Goal: Task Accomplishment & Management: Manage account settings

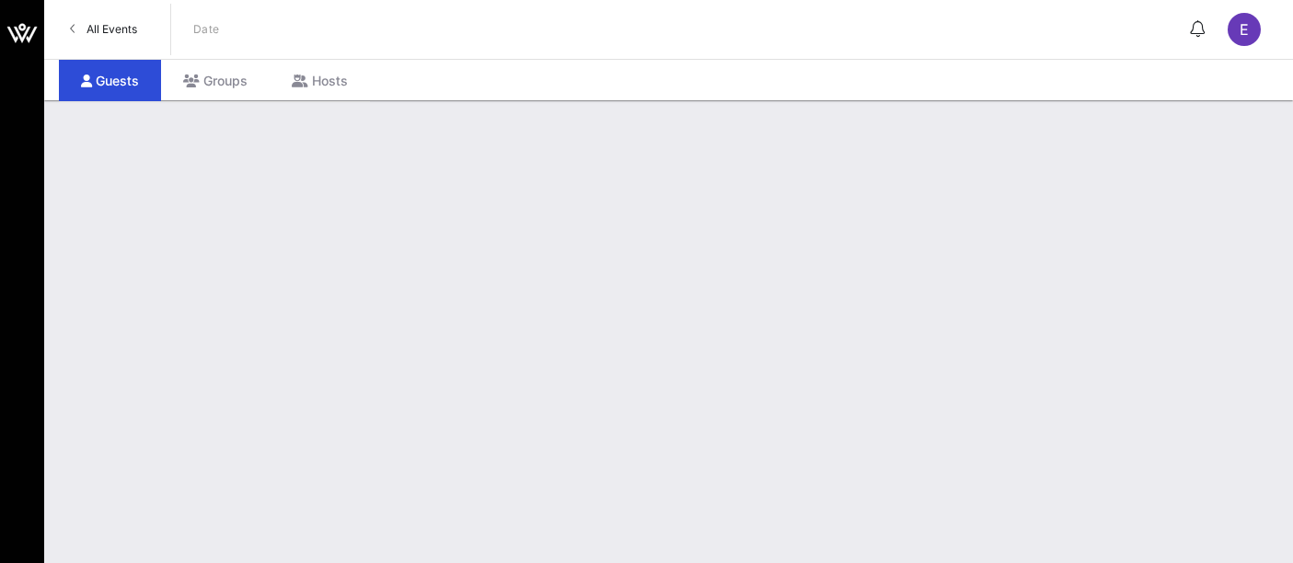
click at [215, 81] on div "Groups" at bounding box center [215, 80] width 109 height 41
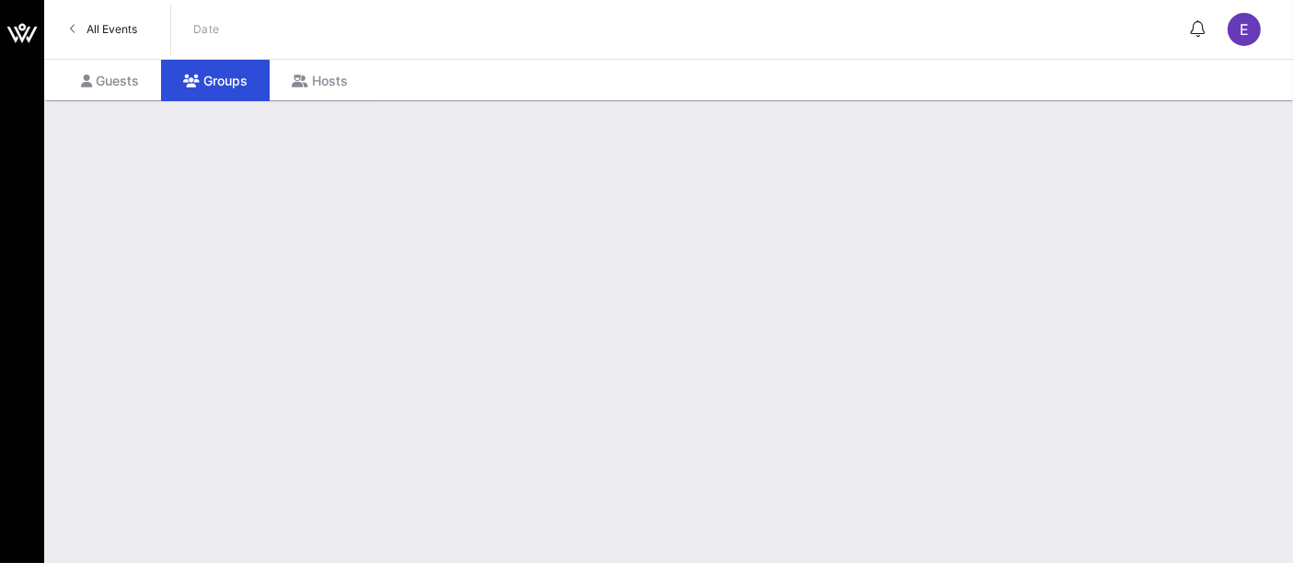
click at [125, 35] on span "All Events" at bounding box center [111, 29] width 51 height 14
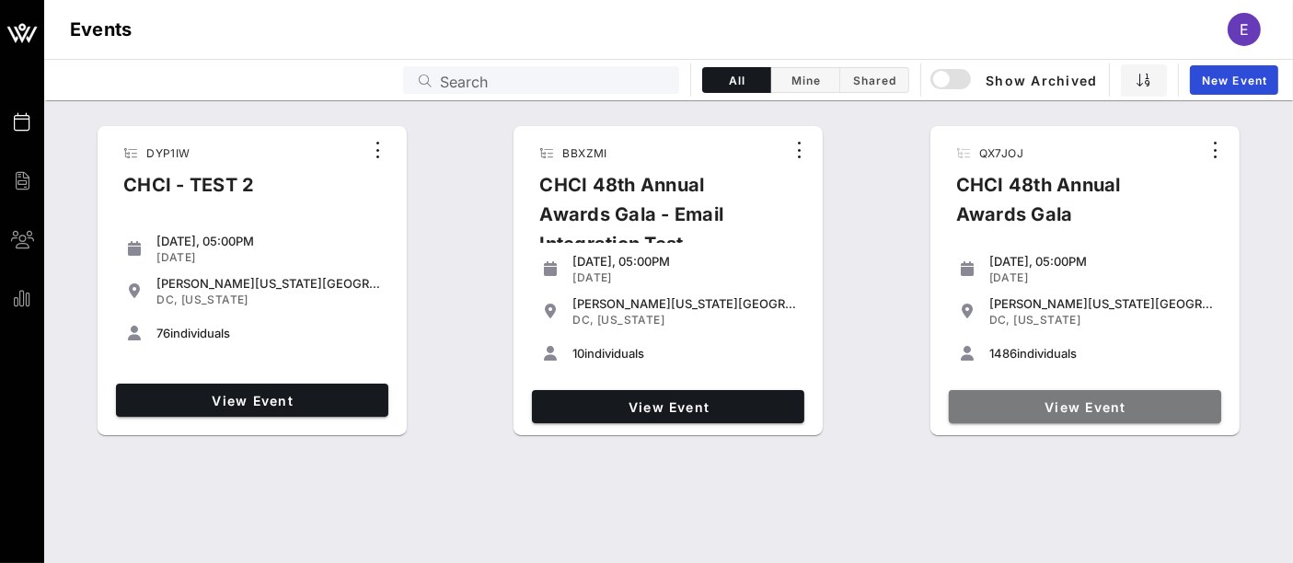
click at [1038, 411] on span "View Event" at bounding box center [1085, 407] width 258 height 16
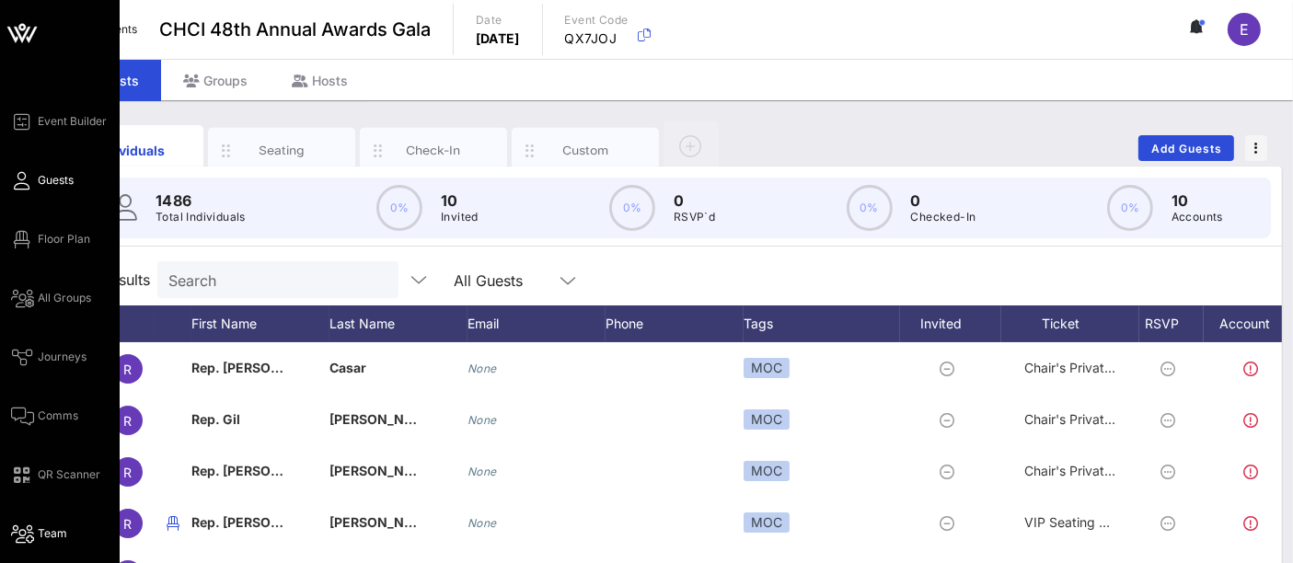
click at [26, 533] on icon at bounding box center [22, 534] width 23 height 3
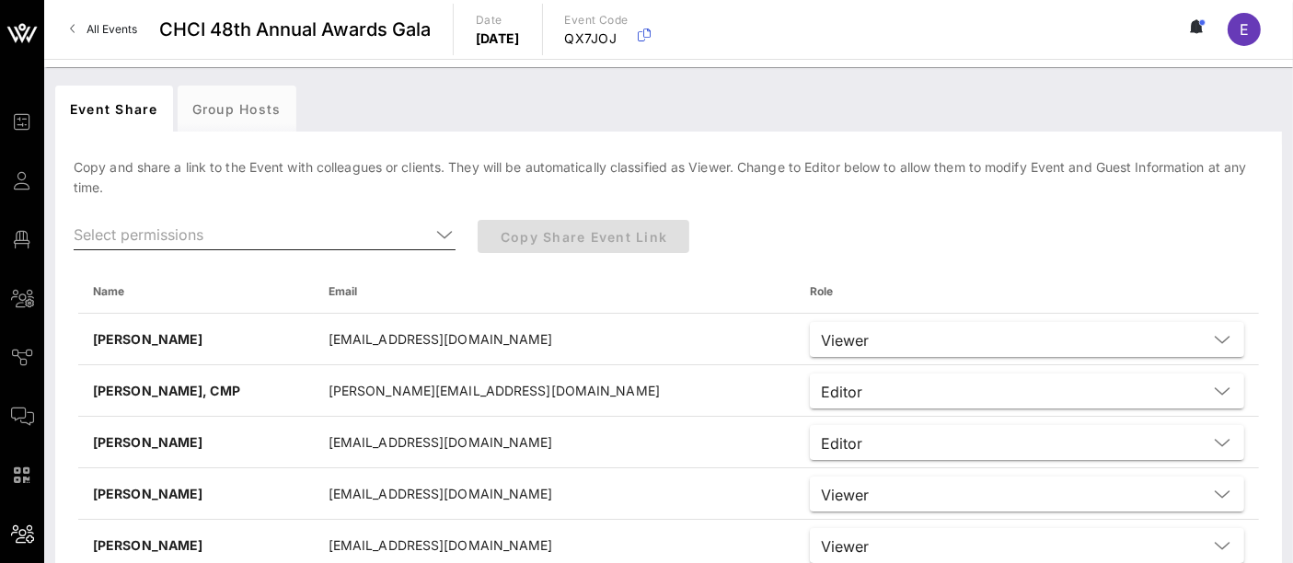
click at [441, 232] on icon at bounding box center [444, 235] width 17 height 22
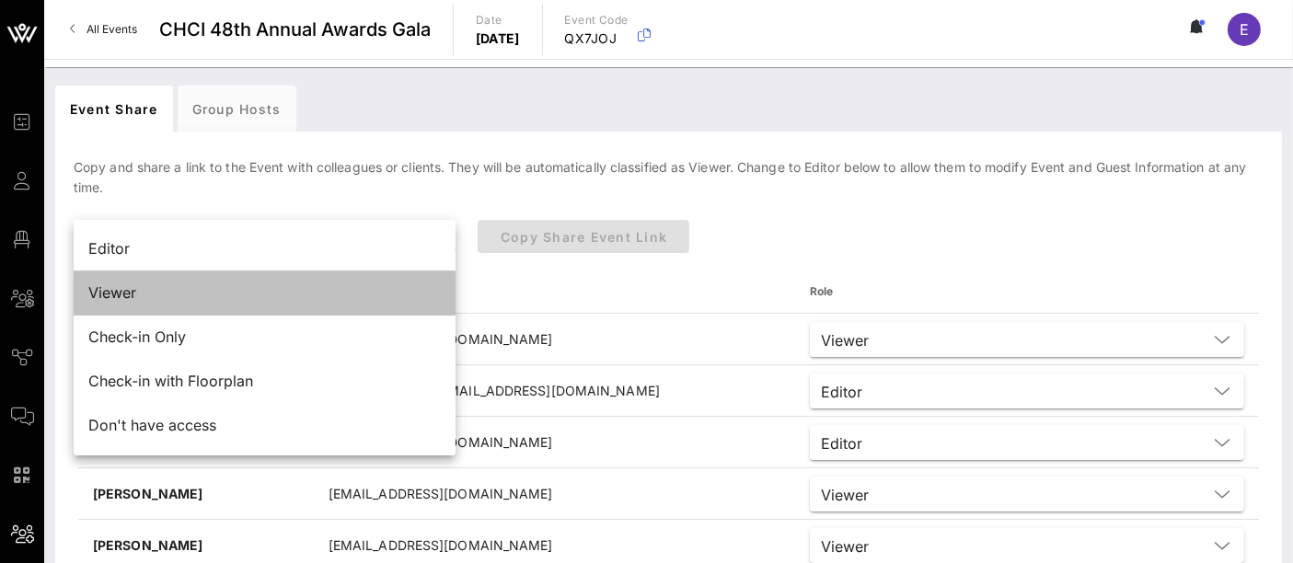
click at [347, 280] on div "Viewer" at bounding box center [264, 293] width 352 height 40
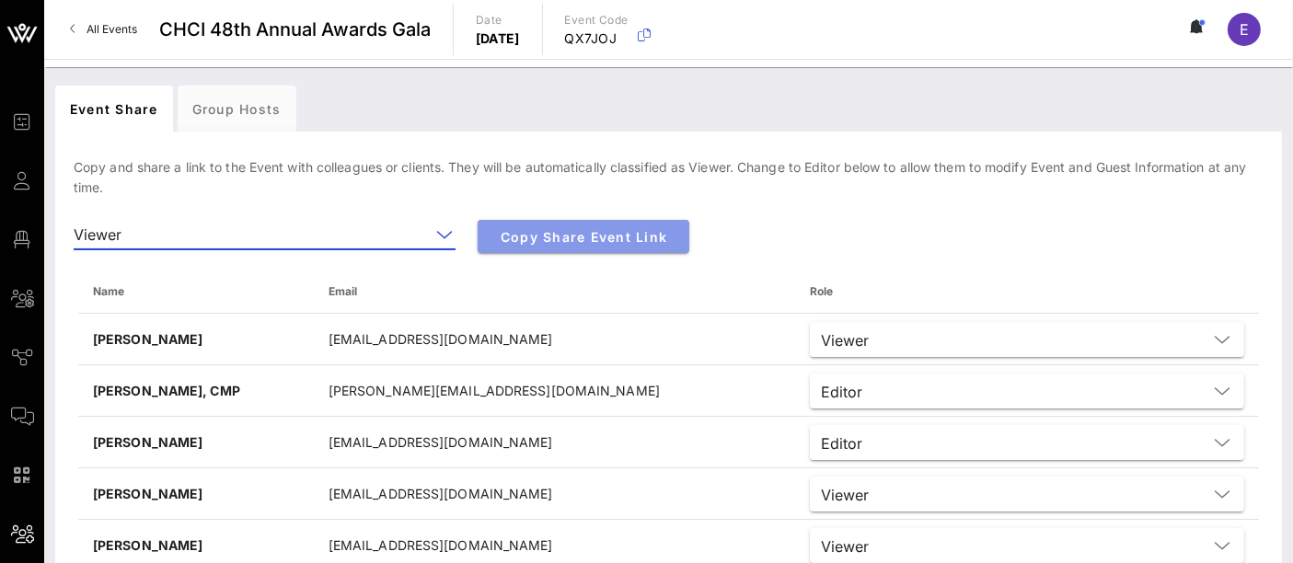
click at [565, 240] on span "Copy Share Event Link" at bounding box center [583, 237] width 182 height 16
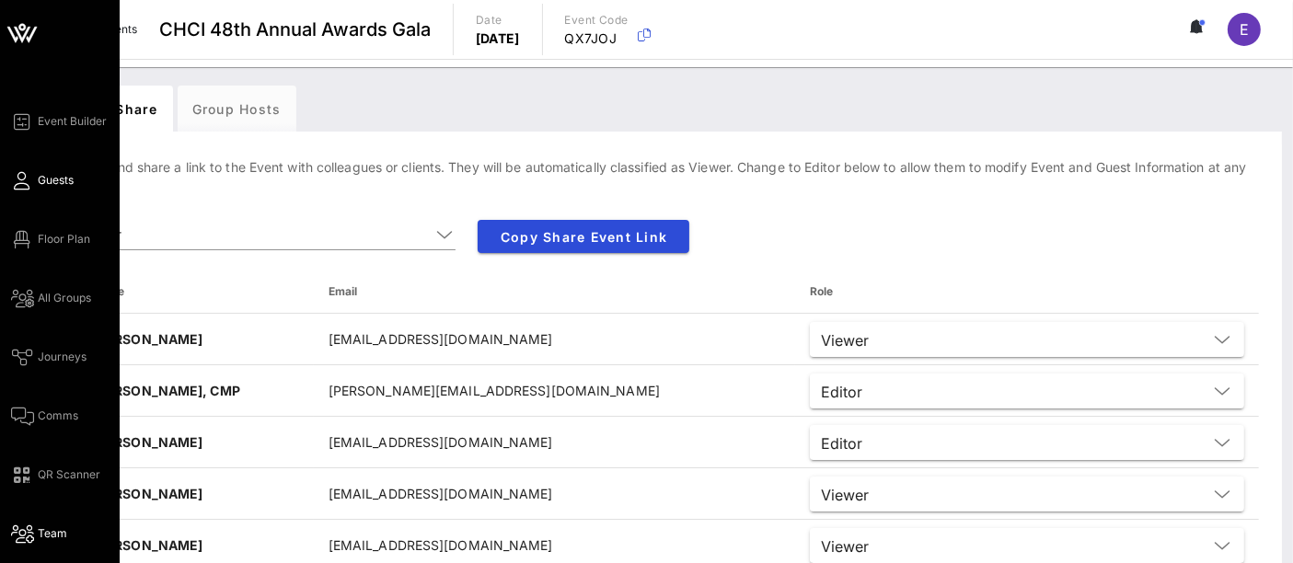
click at [49, 175] on span "Guests" at bounding box center [56, 180] width 36 height 17
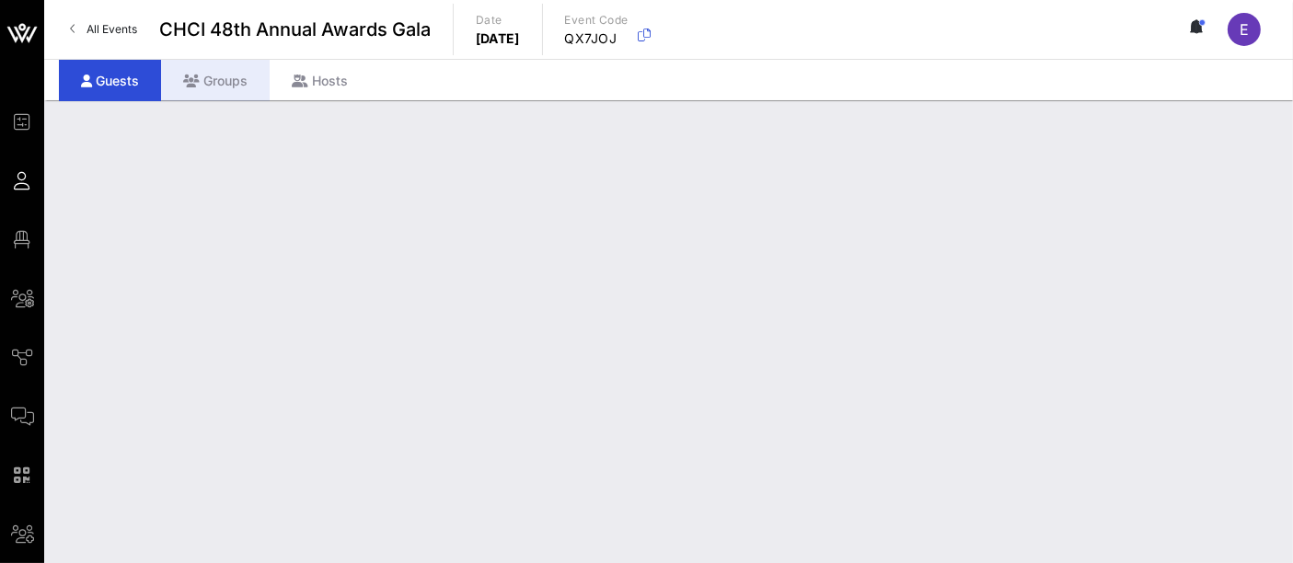
click at [190, 90] on div "Groups" at bounding box center [215, 80] width 109 height 41
